Goal: Task Accomplishment & Management: Manage account settings

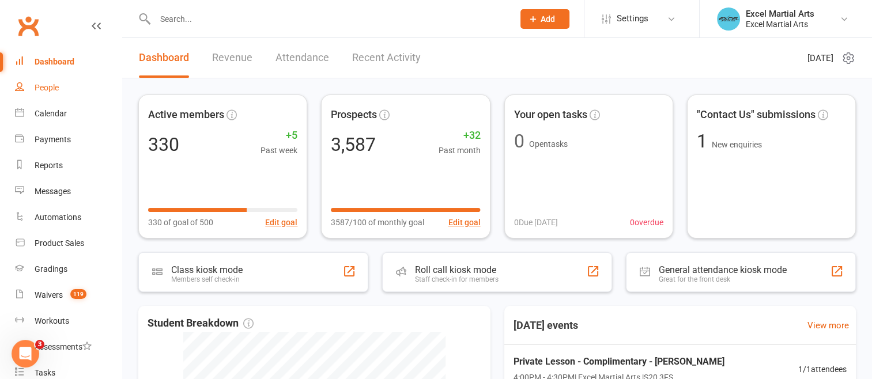
drag, startPoint x: 44, startPoint y: 86, endPoint x: 123, endPoint y: 88, distance: 78.4
click at [46, 86] on div "People" at bounding box center [47, 87] width 24 height 9
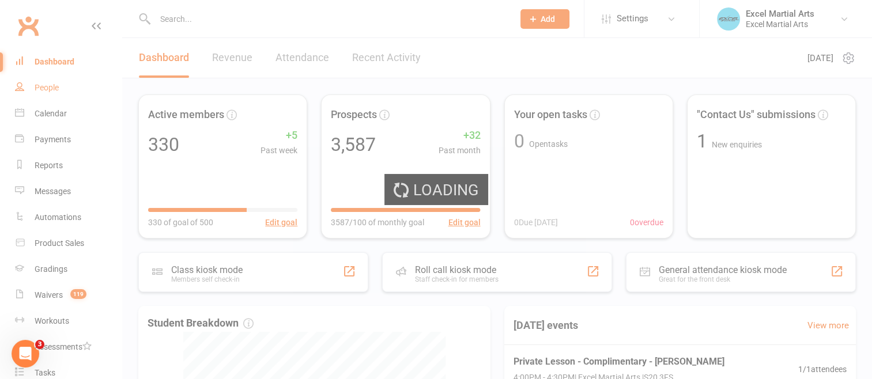
select select "100"
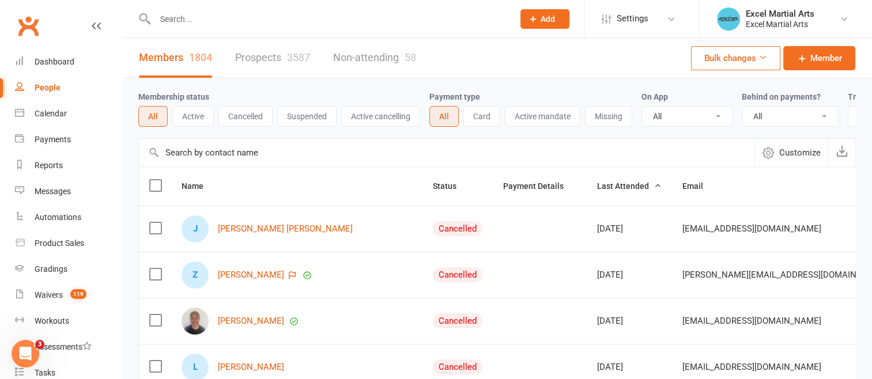
drag, startPoint x: 194, startPoint y: 116, endPoint x: 419, endPoint y: 119, distance: 225.9
click at [194, 116] on button "Active" at bounding box center [192, 116] width 41 height 21
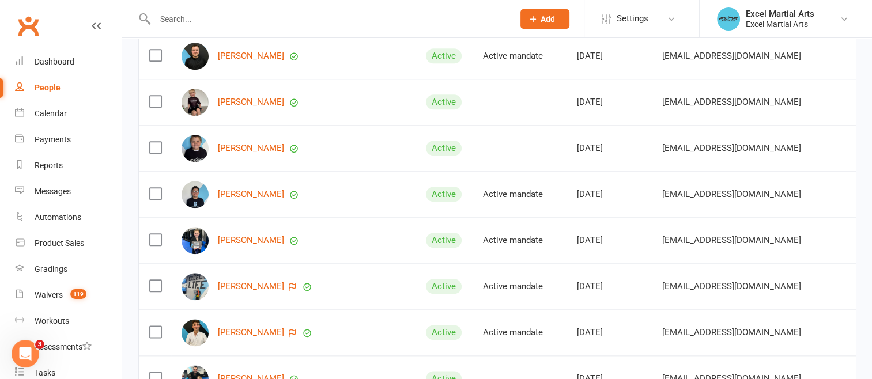
scroll to position [1441, 0]
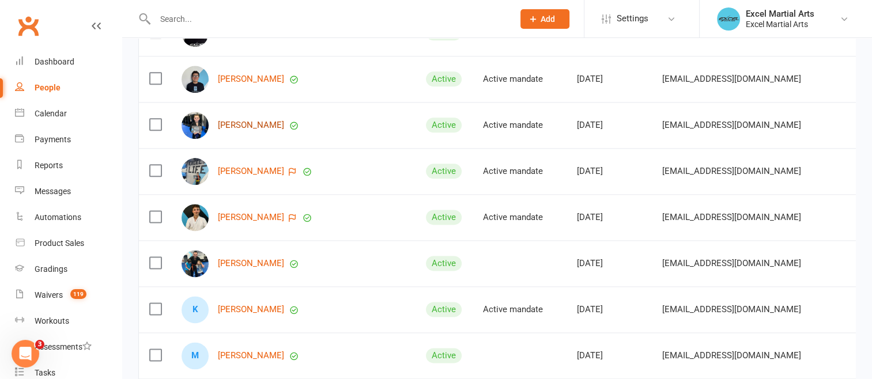
click at [249, 130] on link "[PERSON_NAME]" at bounding box center [251, 125] width 66 height 10
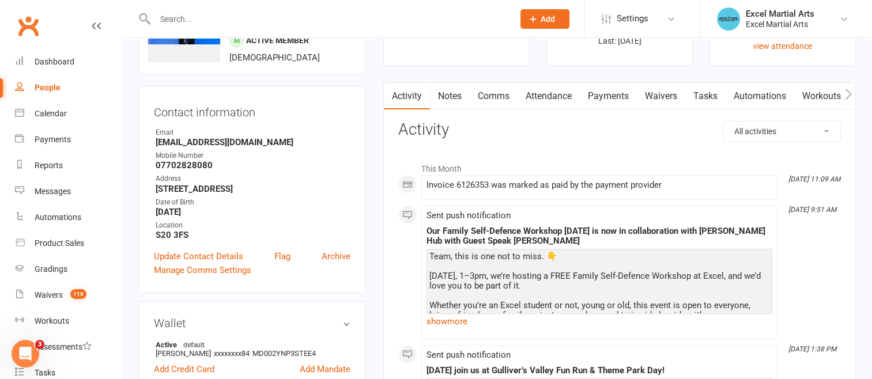
scroll to position [58, 0]
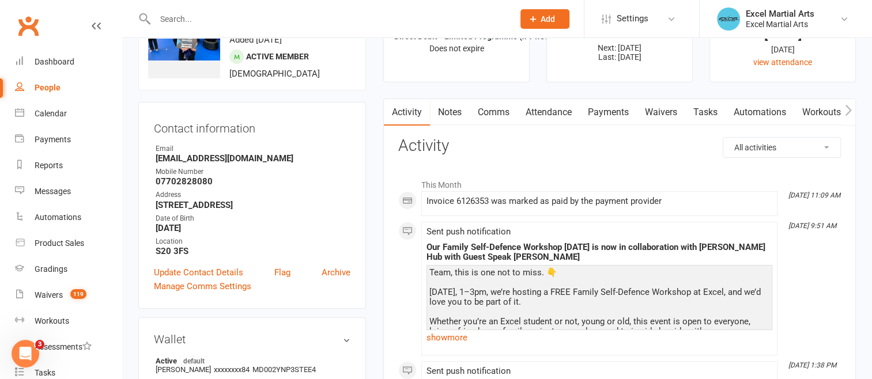
click at [623, 112] on link "Payments" at bounding box center [608, 112] width 57 height 27
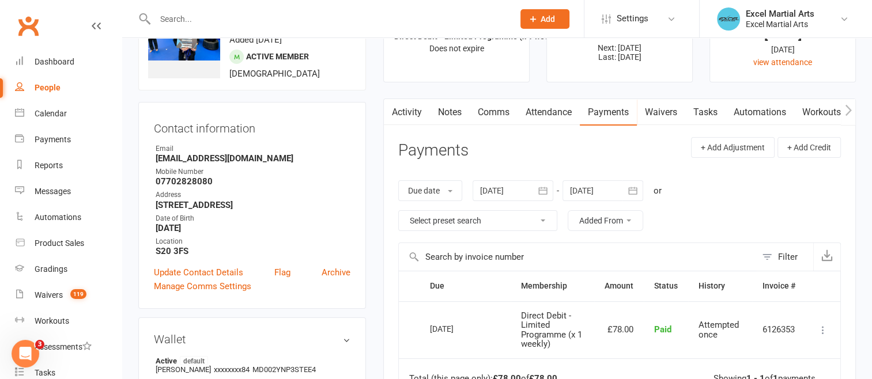
click at [626, 188] on button "button" at bounding box center [632, 190] width 21 height 21
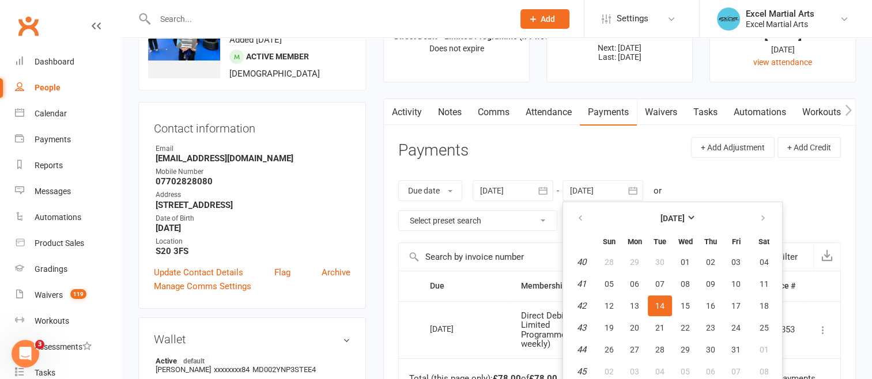
scroll to position [59, 0]
click at [753, 222] on button "button" at bounding box center [763, 217] width 25 height 21
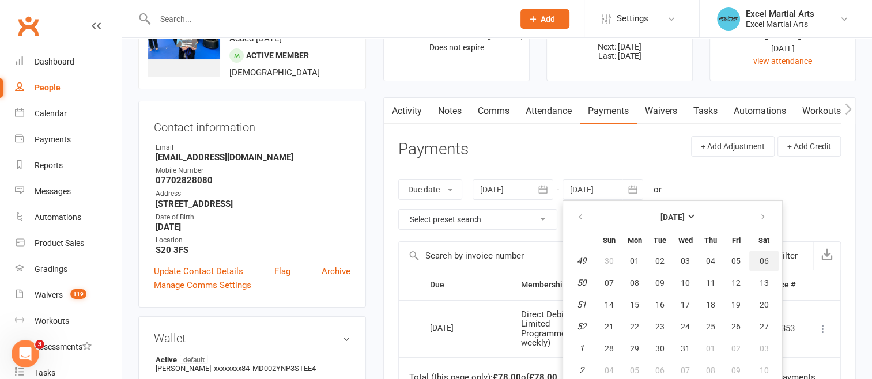
click at [760, 256] on span "06" at bounding box center [763, 260] width 9 height 9
type input "[DATE]"
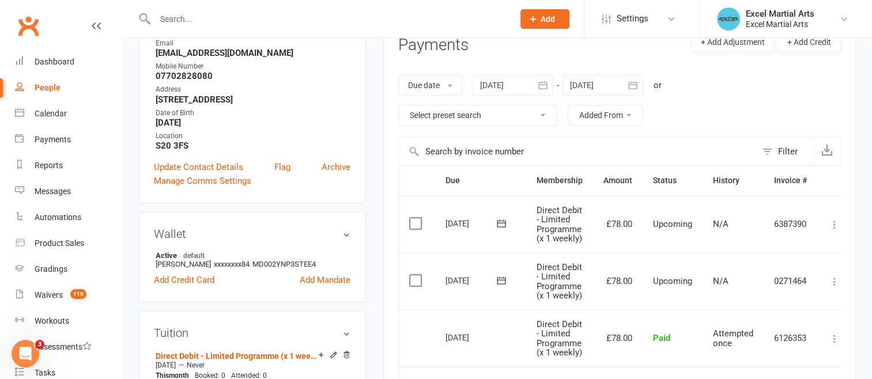
scroll to position [174, 0]
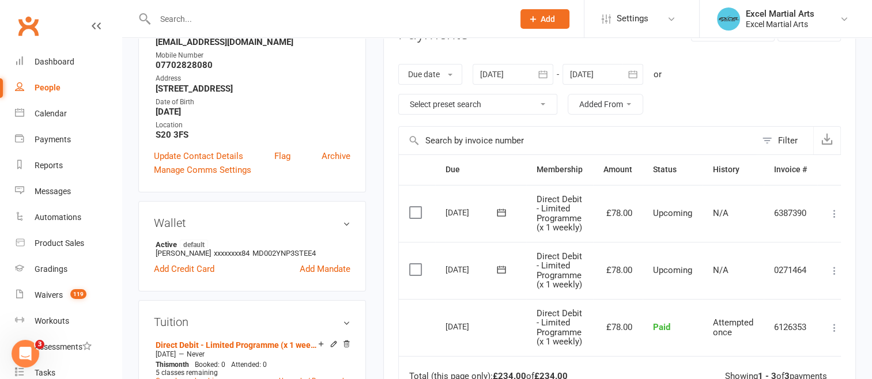
click at [836, 216] on icon at bounding box center [835, 214] width 12 height 12
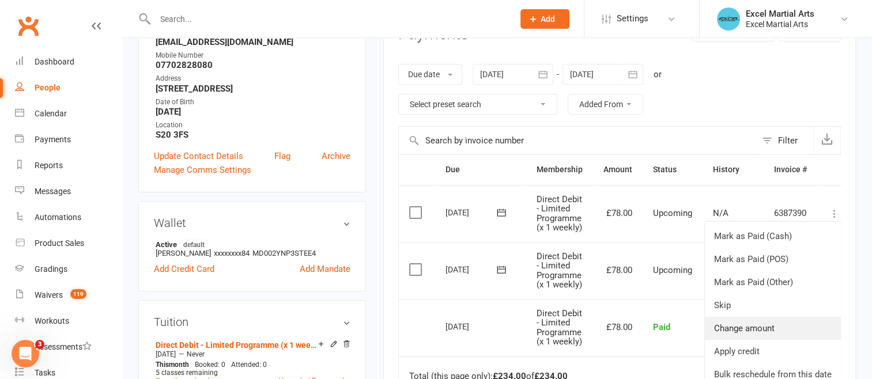
click at [759, 331] on link "Change amount" at bounding box center [773, 328] width 136 height 23
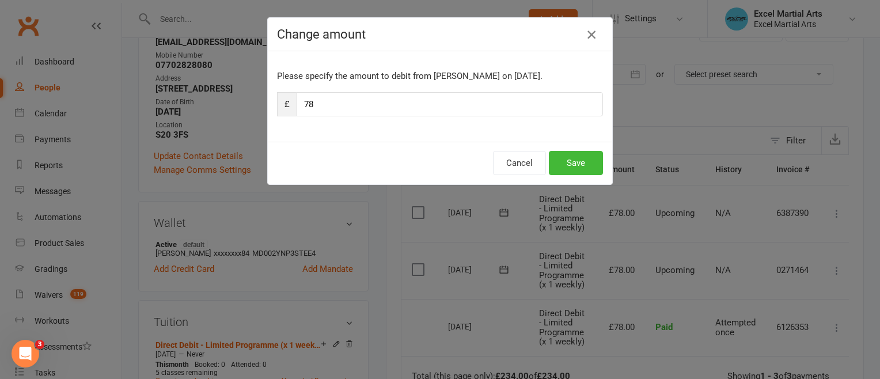
click at [590, 34] on icon "button" at bounding box center [592, 35] width 14 height 14
